Goal: Find specific page/section: Find specific page/section

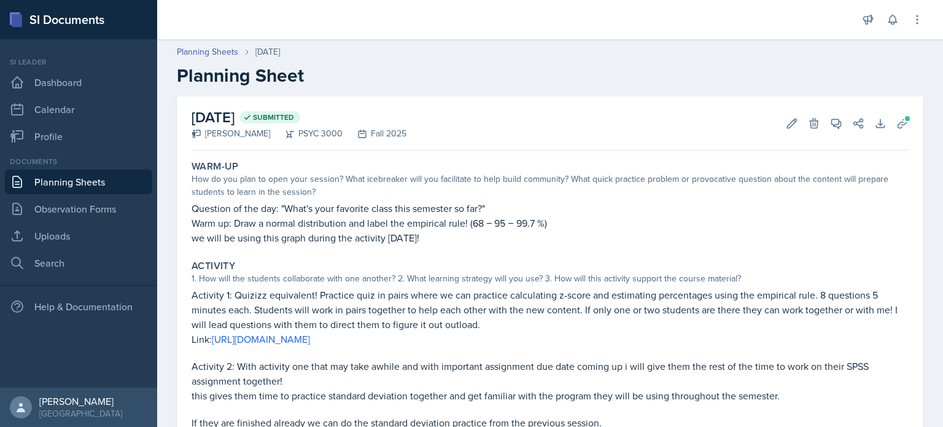
scroll to position [93, 0]
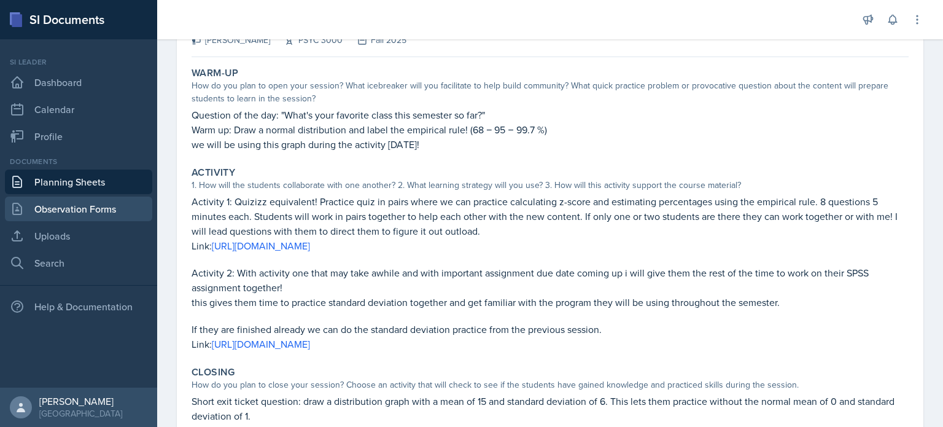
click at [81, 206] on link "Observation Forms" at bounding box center [78, 209] width 147 height 25
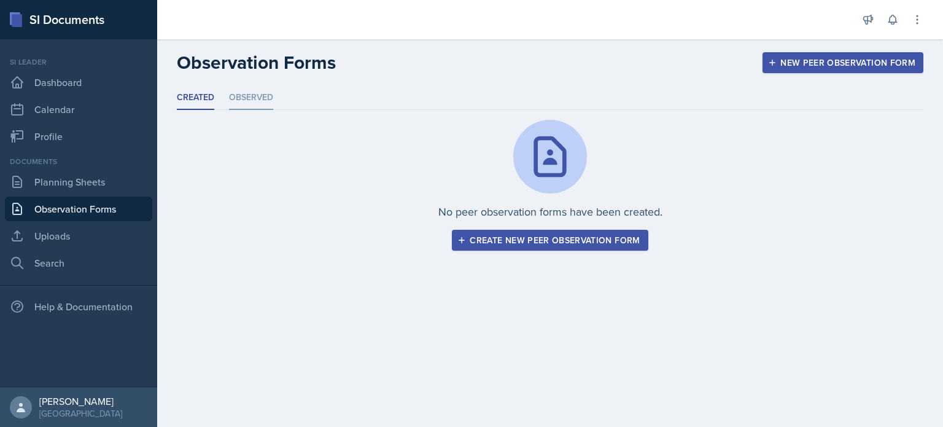
click at [251, 101] on li "Observed" at bounding box center [251, 98] width 44 height 24
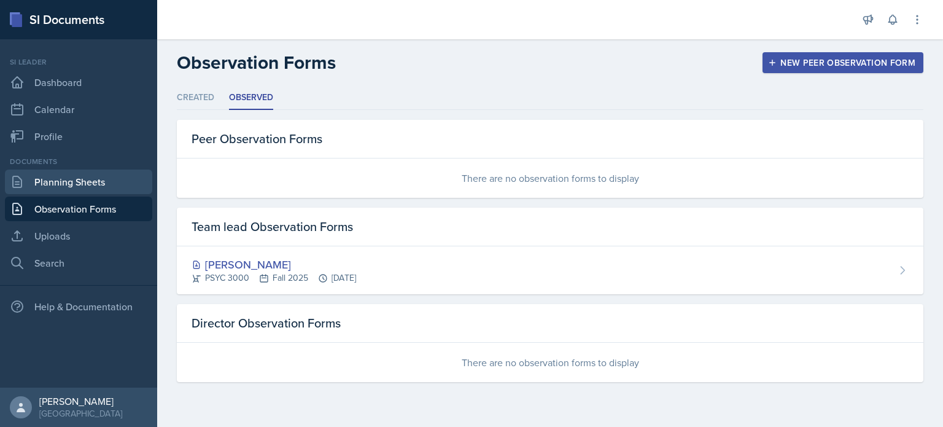
click at [72, 179] on link "Planning Sheets" at bounding box center [78, 181] width 147 height 25
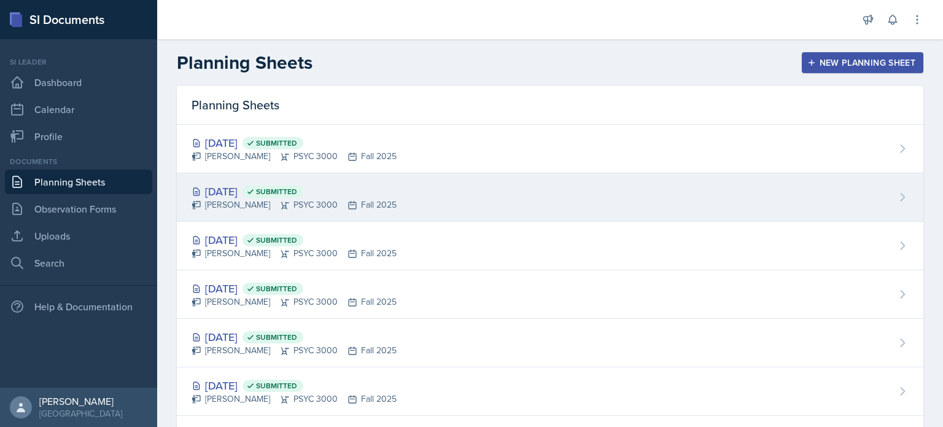
click at [239, 191] on div "[DATE] Submitted" at bounding box center [294, 191] width 205 height 17
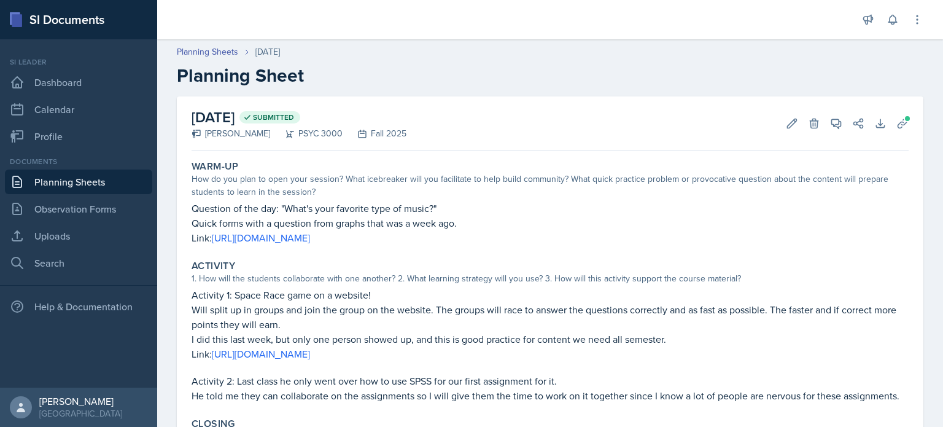
scroll to position [26, 0]
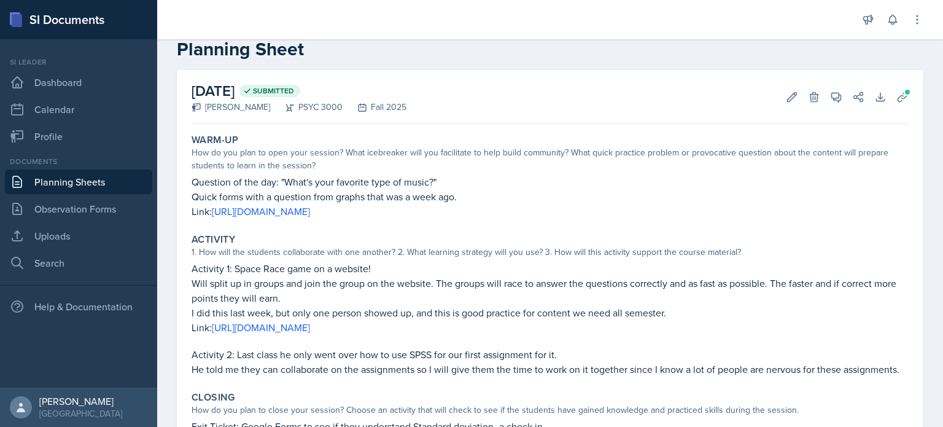
click at [110, 68] on div "Si leader Dashboard Calendar Profile" at bounding box center [78, 102] width 147 height 92
click at [107, 77] on link "Dashboard" at bounding box center [78, 82] width 147 height 25
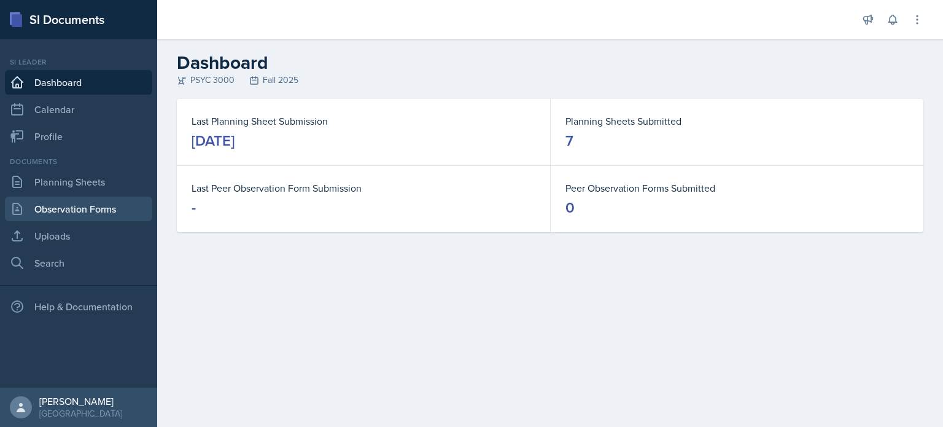
click at [91, 208] on link "Observation Forms" at bounding box center [78, 209] width 147 height 25
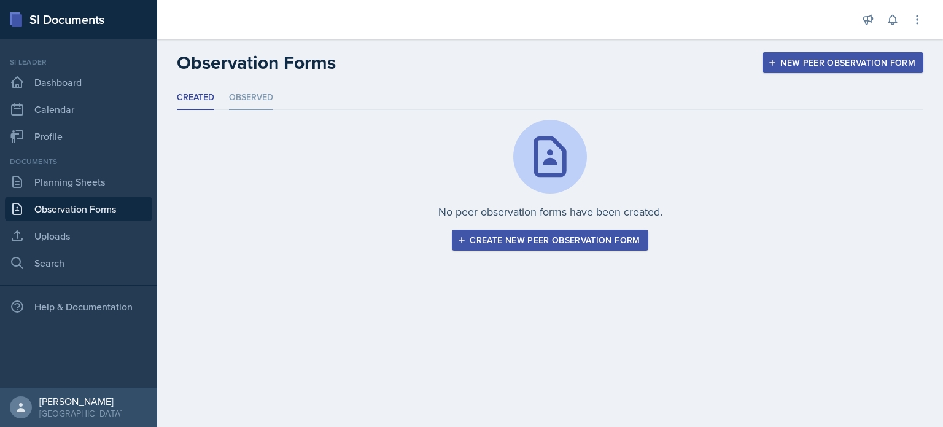
click at [237, 99] on li "Observed" at bounding box center [251, 98] width 44 height 24
click at [257, 80] on header "Observation Forms New Peer Observation Form" at bounding box center [550, 62] width 786 height 47
click at [257, 91] on li "Observed" at bounding box center [251, 98] width 44 height 24
click at [246, 95] on li "Observed" at bounding box center [251, 98] width 44 height 24
